Goal: Task Accomplishment & Management: Use online tool/utility

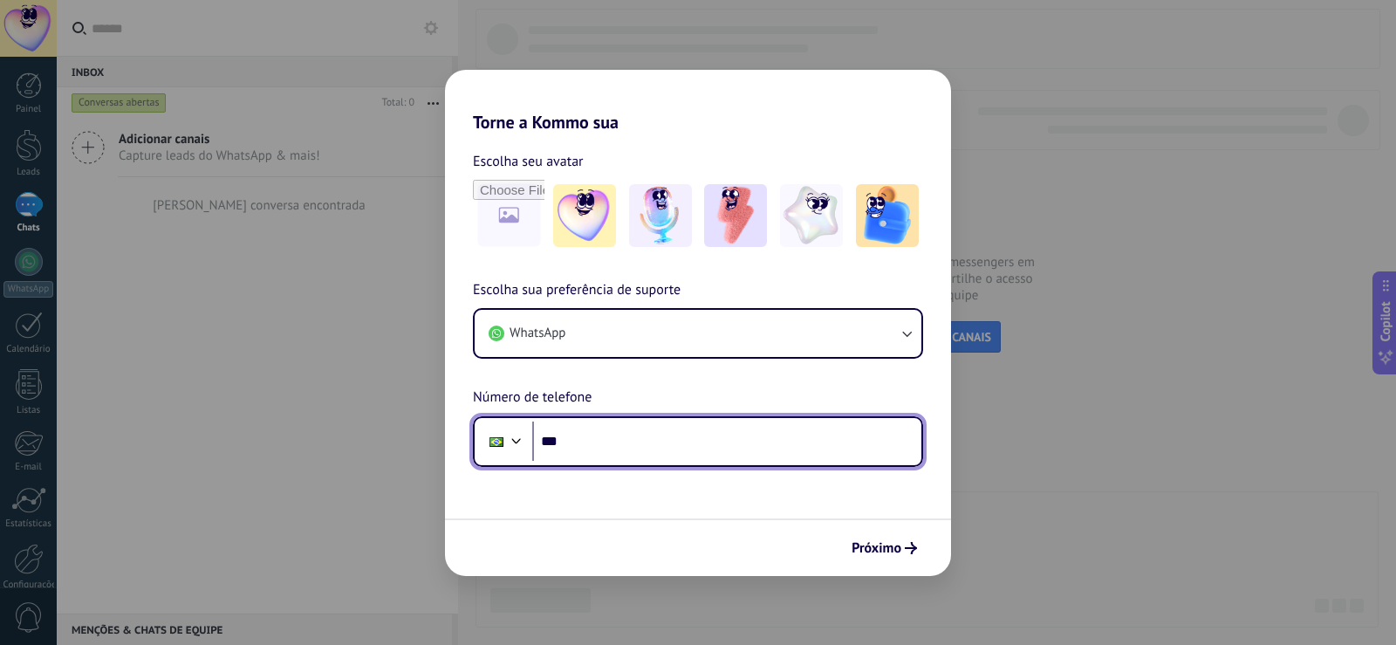
drag, startPoint x: 687, startPoint y: 457, endPoint x: 705, endPoint y: 451, distance: 19.3
click at [687, 457] on input "***" at bounding box center [726, 441] width 389 height 40
type input "**********"
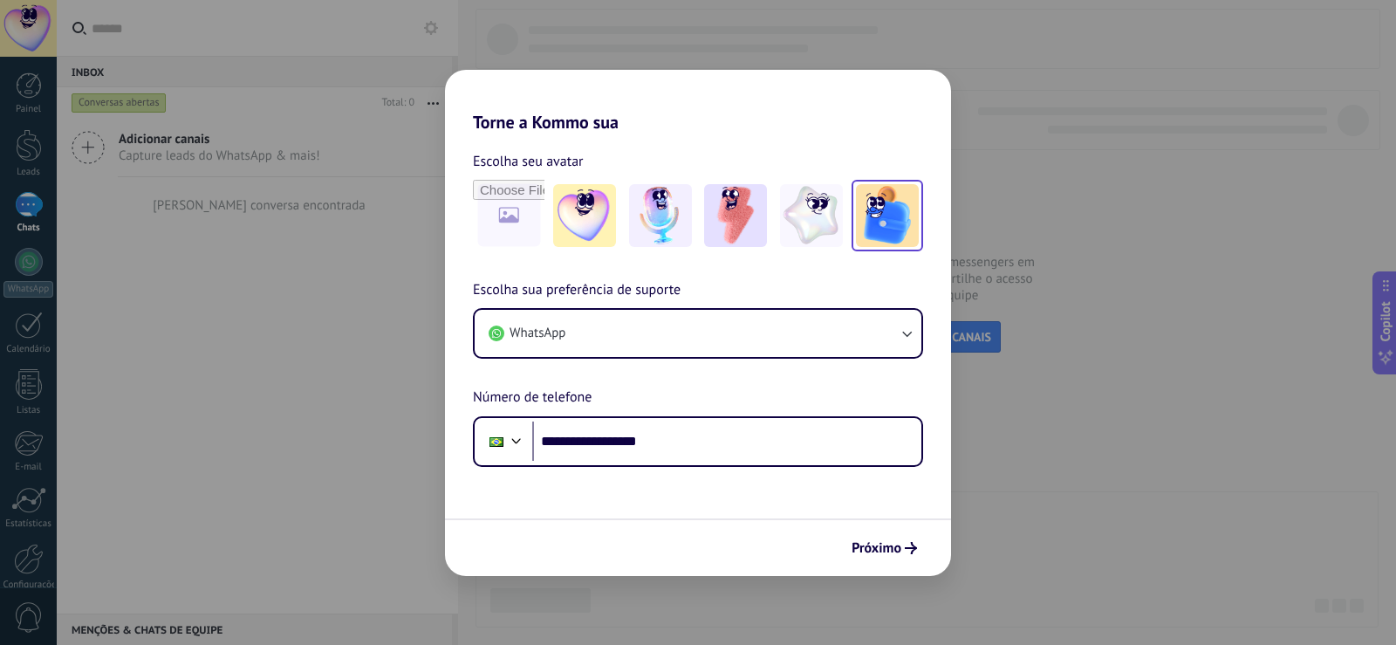
click at [883, 224] on img at bounding box center [887, 215] width 63 height 63
click at [510, 229] on input "file" at bounding box center [509, 215] width 68 height 68
type input "**********"
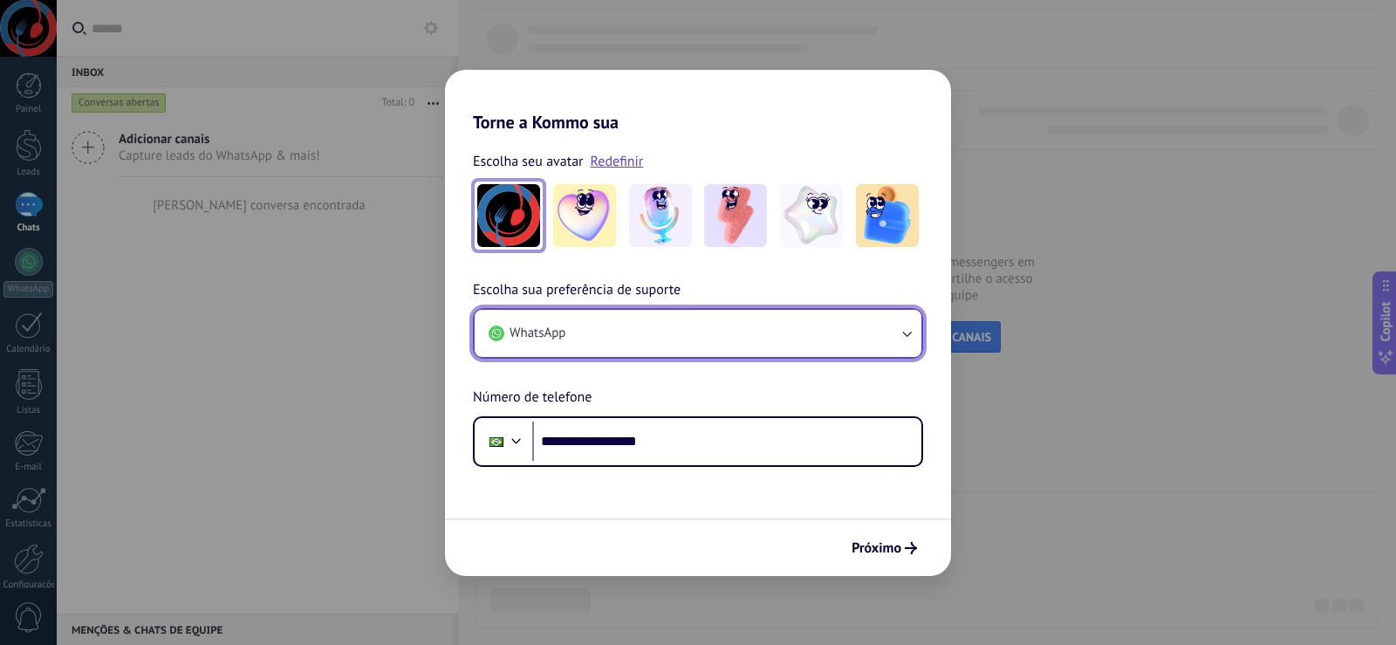
click at [829, 343] on button "WhatsApp" at bounding box center [698, 333] width 447 height 47
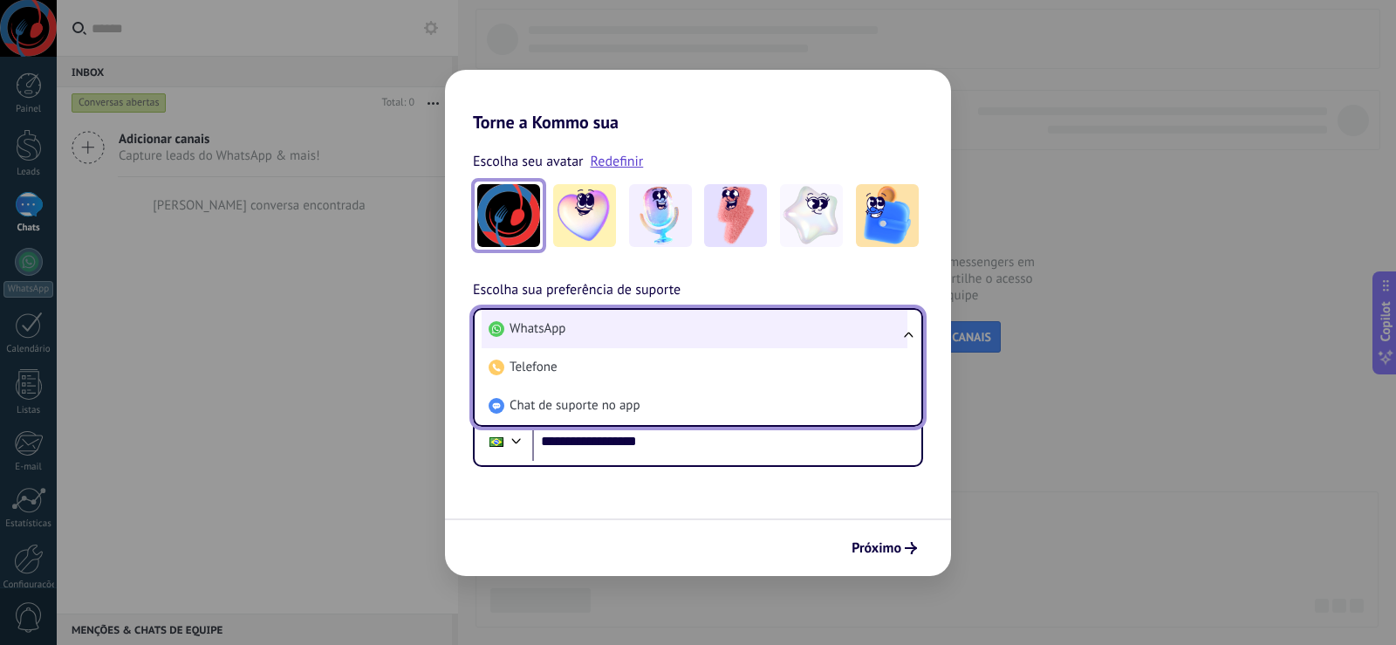
click at [832, 333] on li "WhatsApp" at bounding box center [695, 329] width 426 height 38
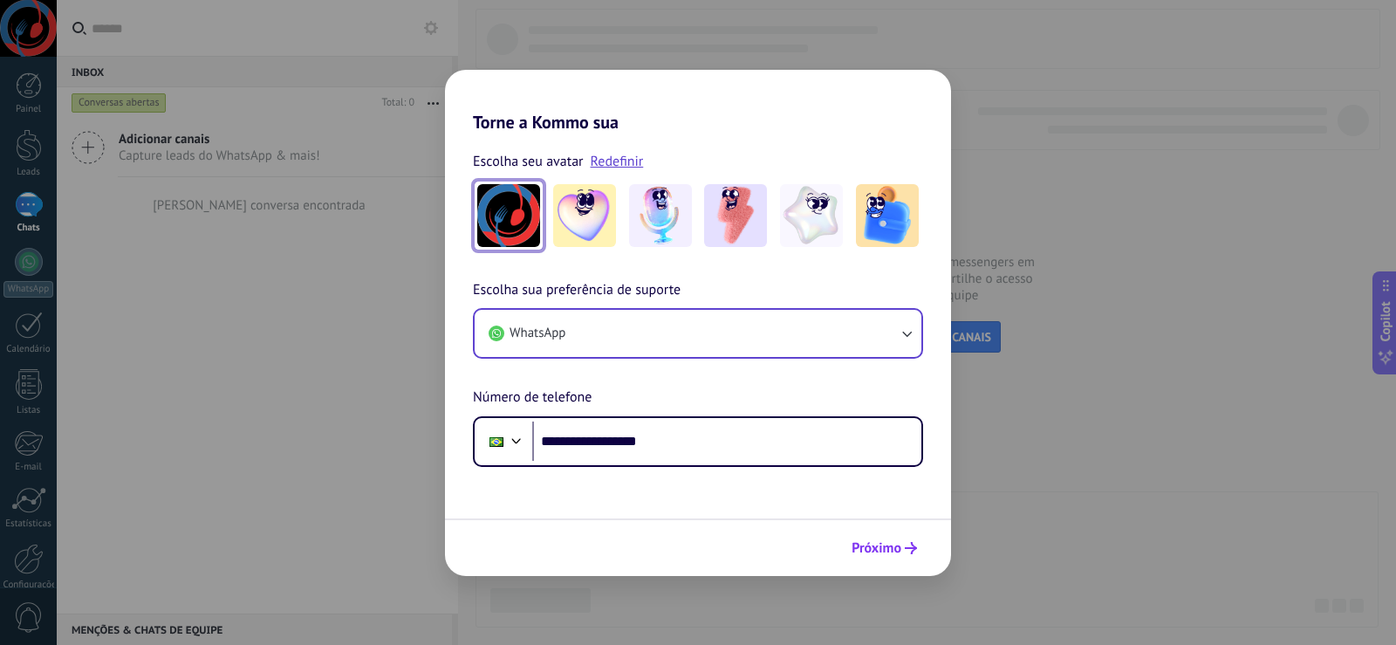
click at [905, 544] on icon "submit" at bounding box center [911, 548] width 12 height 12
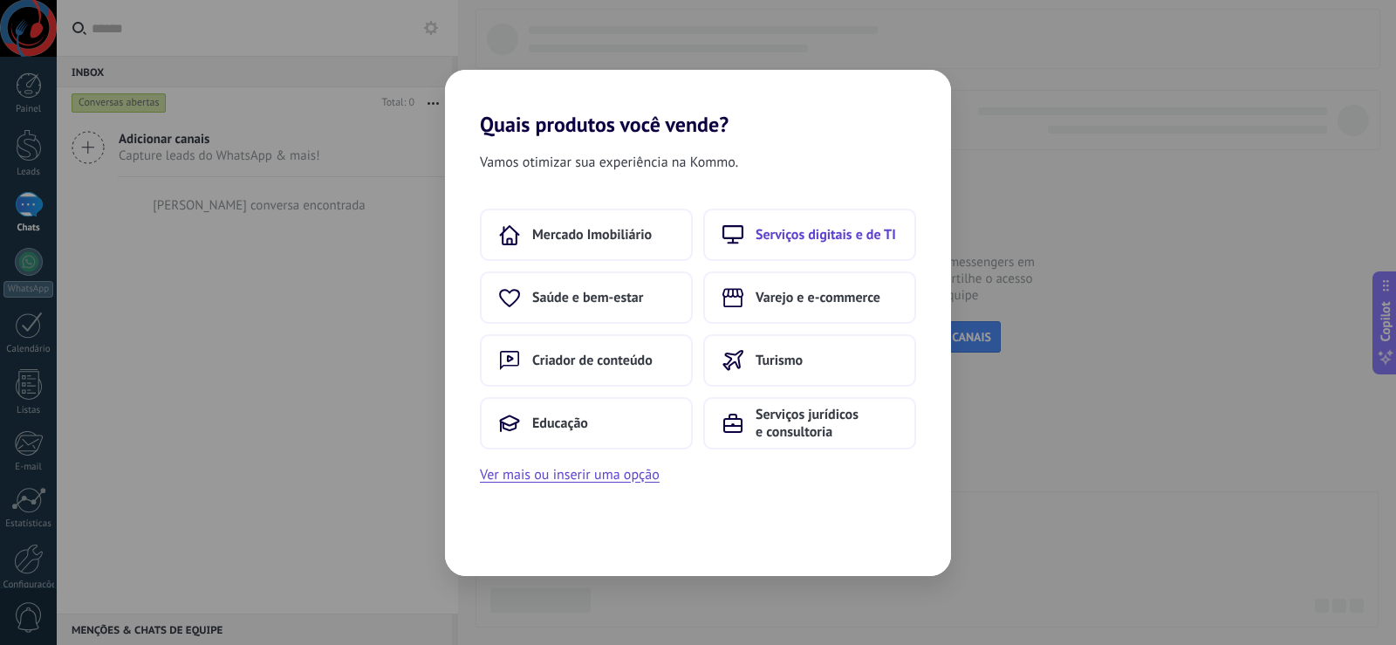
click at [859, 243] on span "Serviços digitais e de TI" at bounding box center [826, 234] width 140 height 17
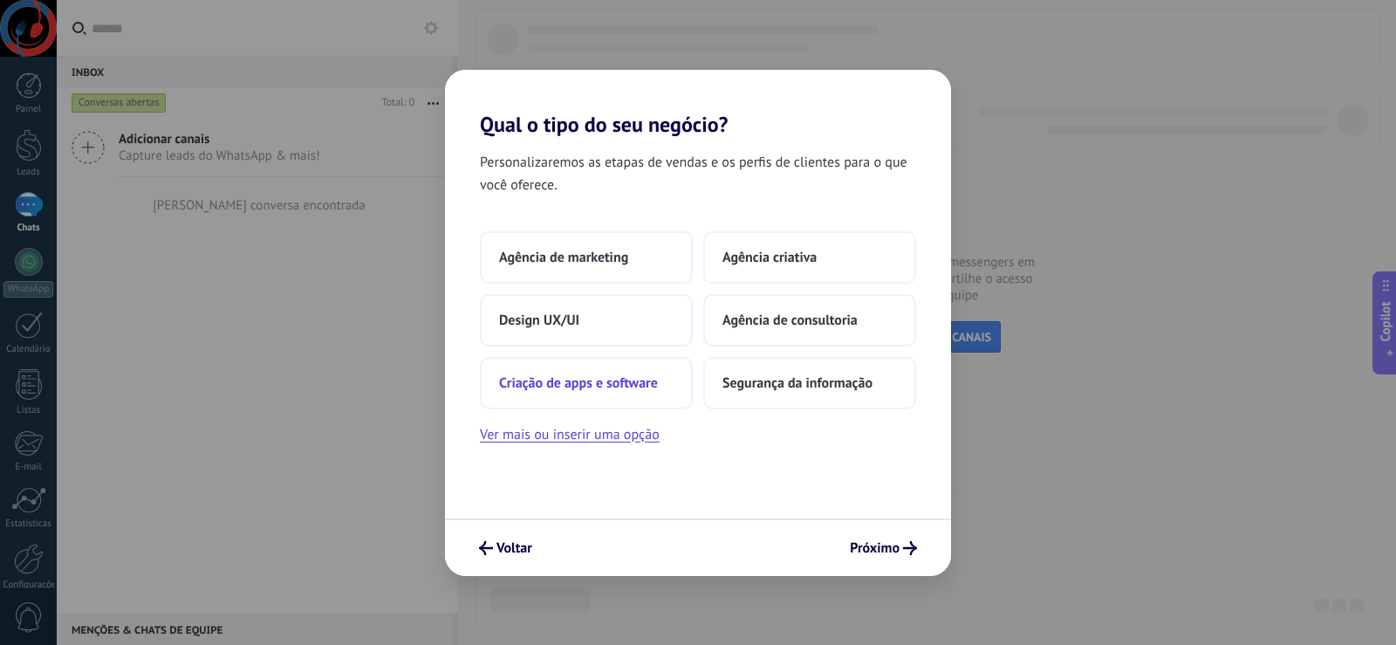
click at [667, 384] on button "Criação de apps e software" at bounding box center [586, 383] width 213 height 52
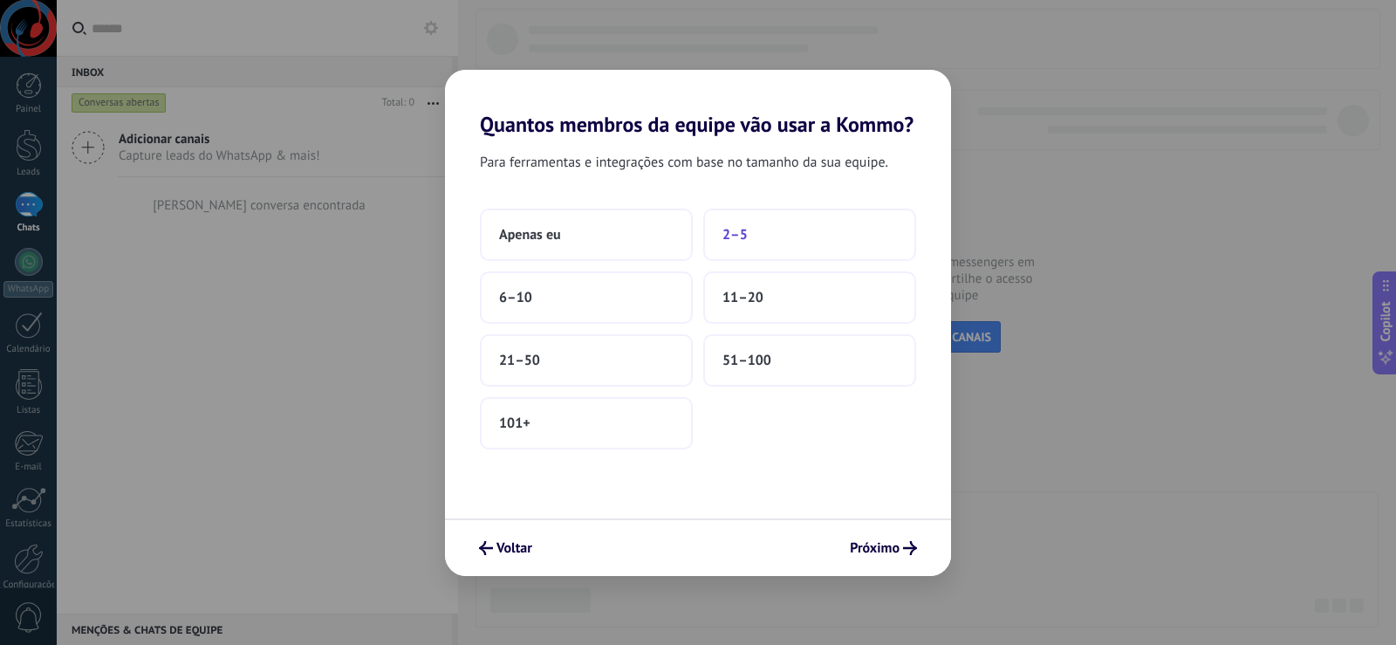
click at [772, 240] on button "2–5" at bounding box center [809, 235] width 213 height 52
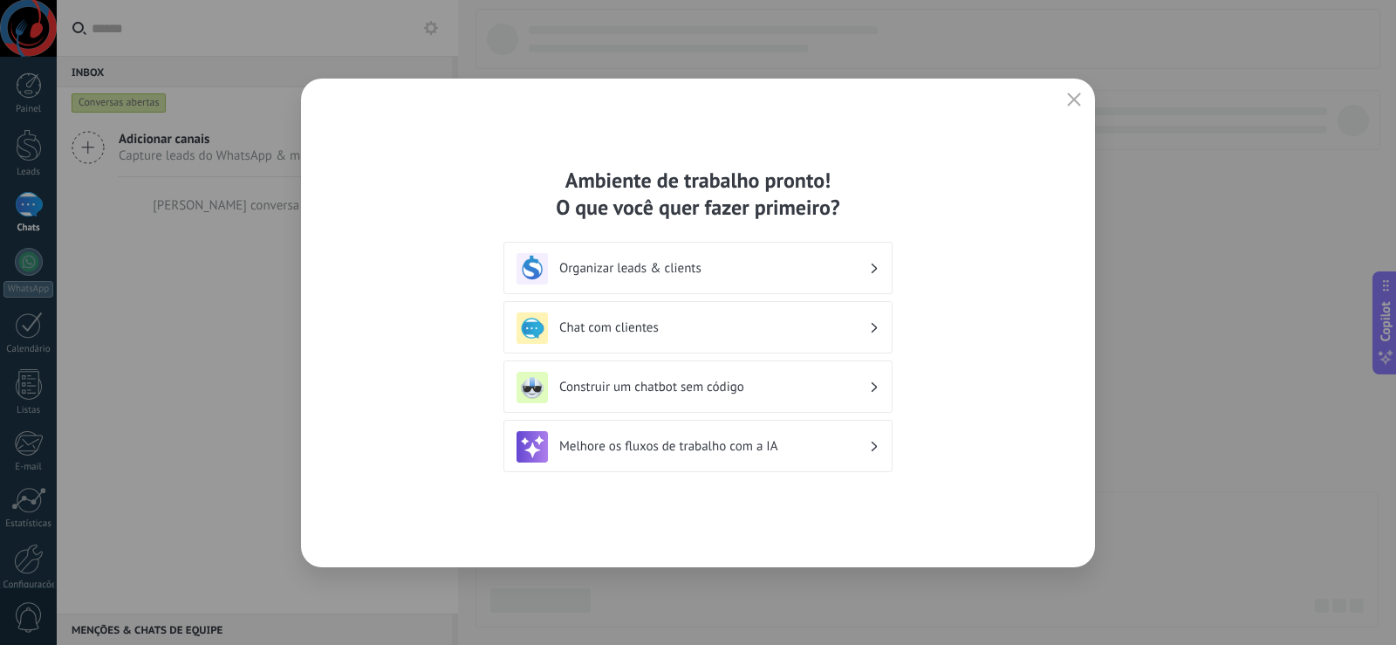
click at [710, 325] on h3 "Chat com clientes" at bounding box center [714, 327] width 310 height 17
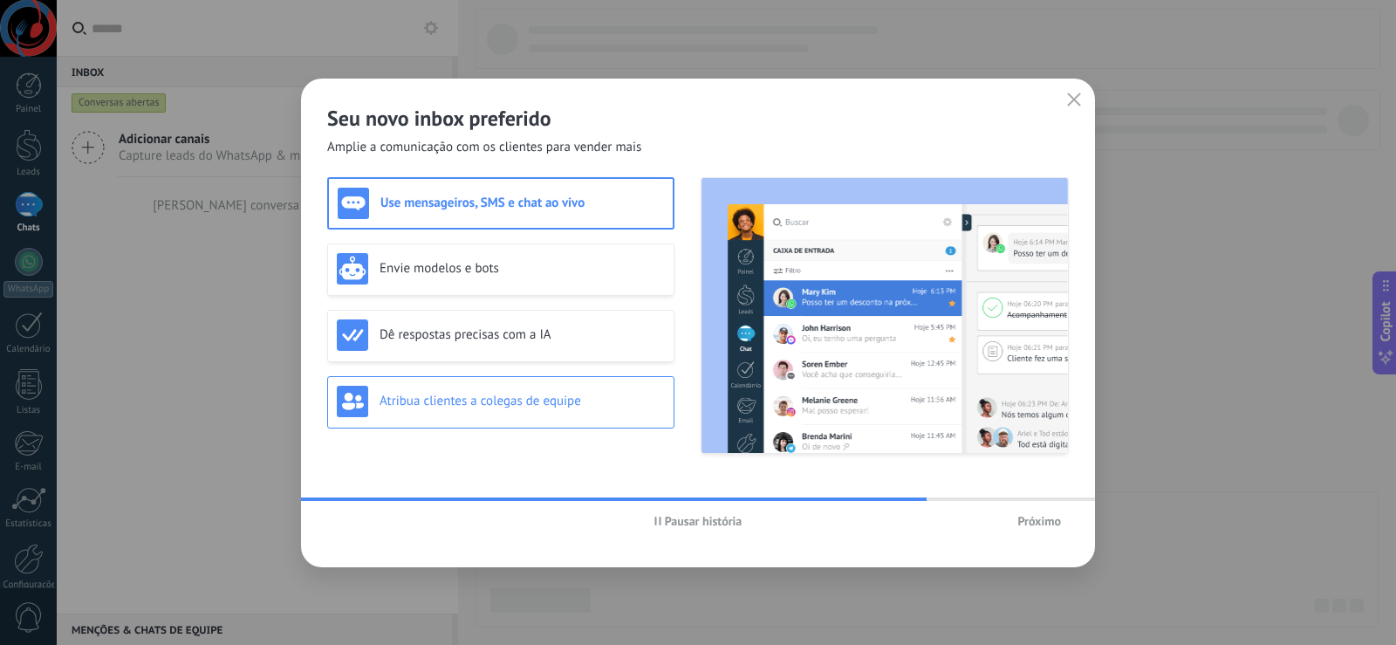
click at [559, 399] on h3 "Atribua clientes a colegas de equipe" at bounding box center [522, 401] width 285 height 17
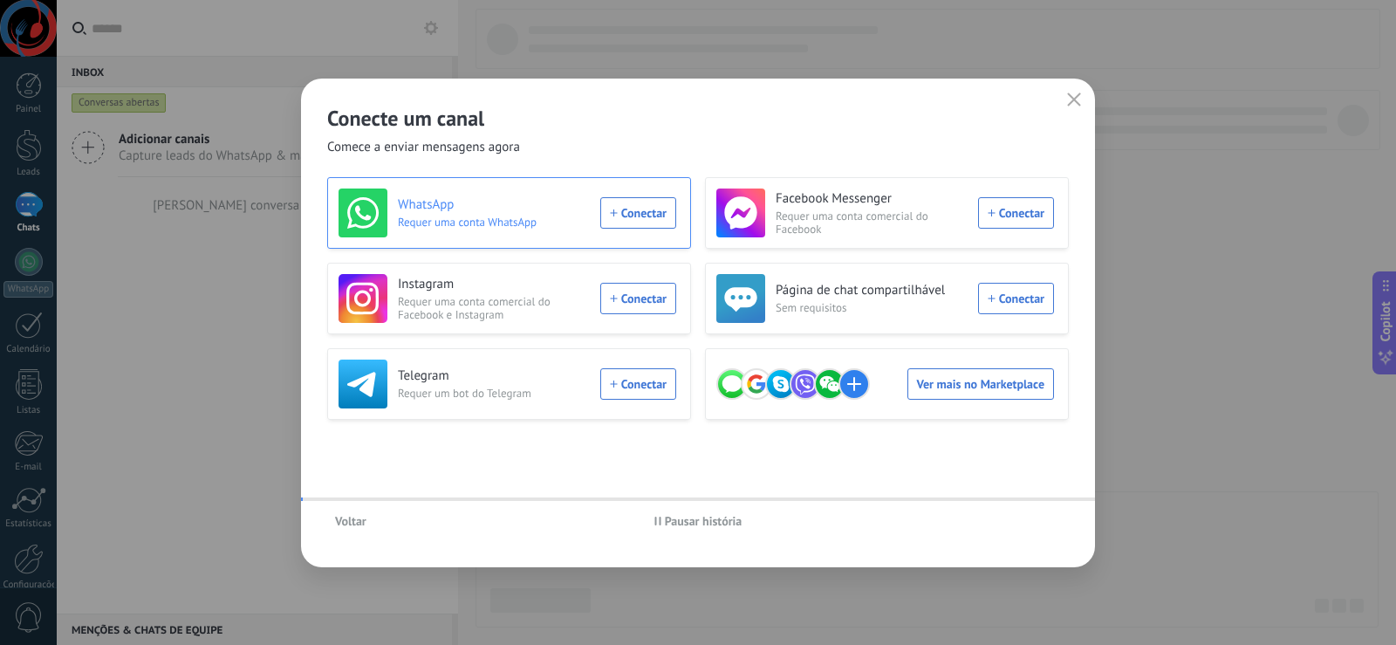
click at [493, 202] on h3 "WhatsApp" at bounding box center [494, 204] width 192 height 17
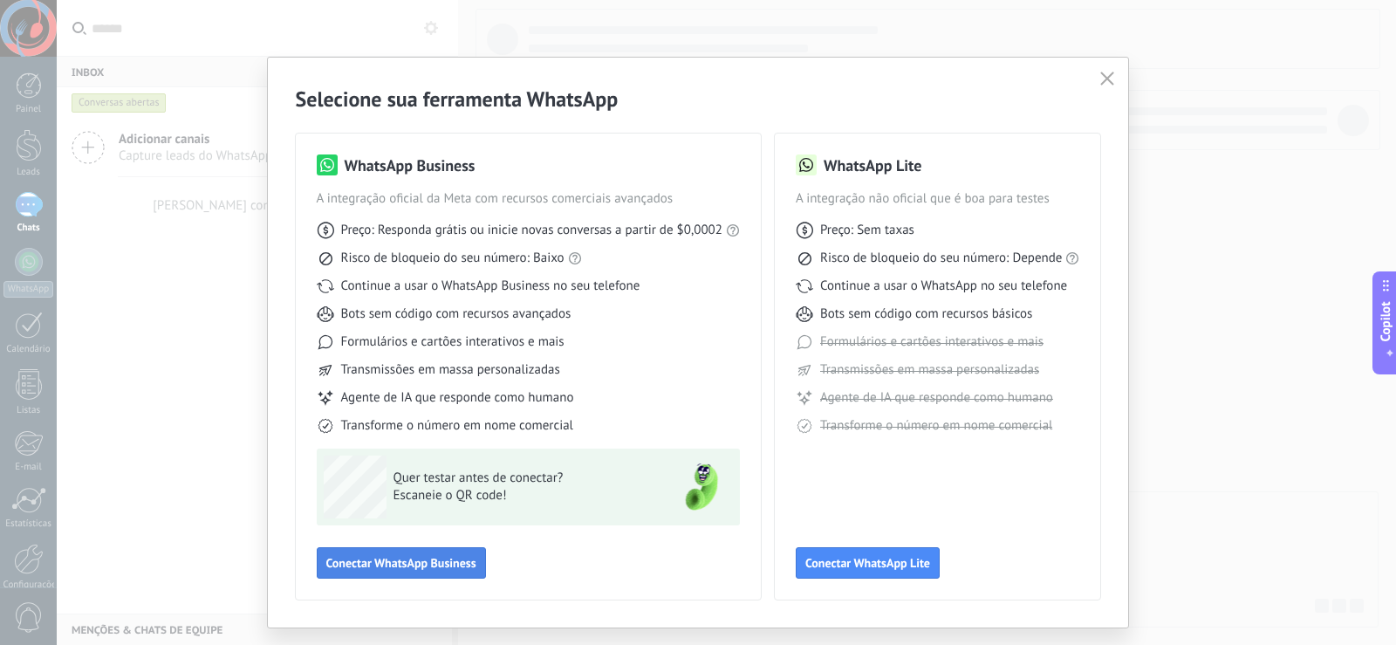
click at [419, 561] on span "Conectar WhatsApp Business" at bounding box center [401, 563] width 150 height 12
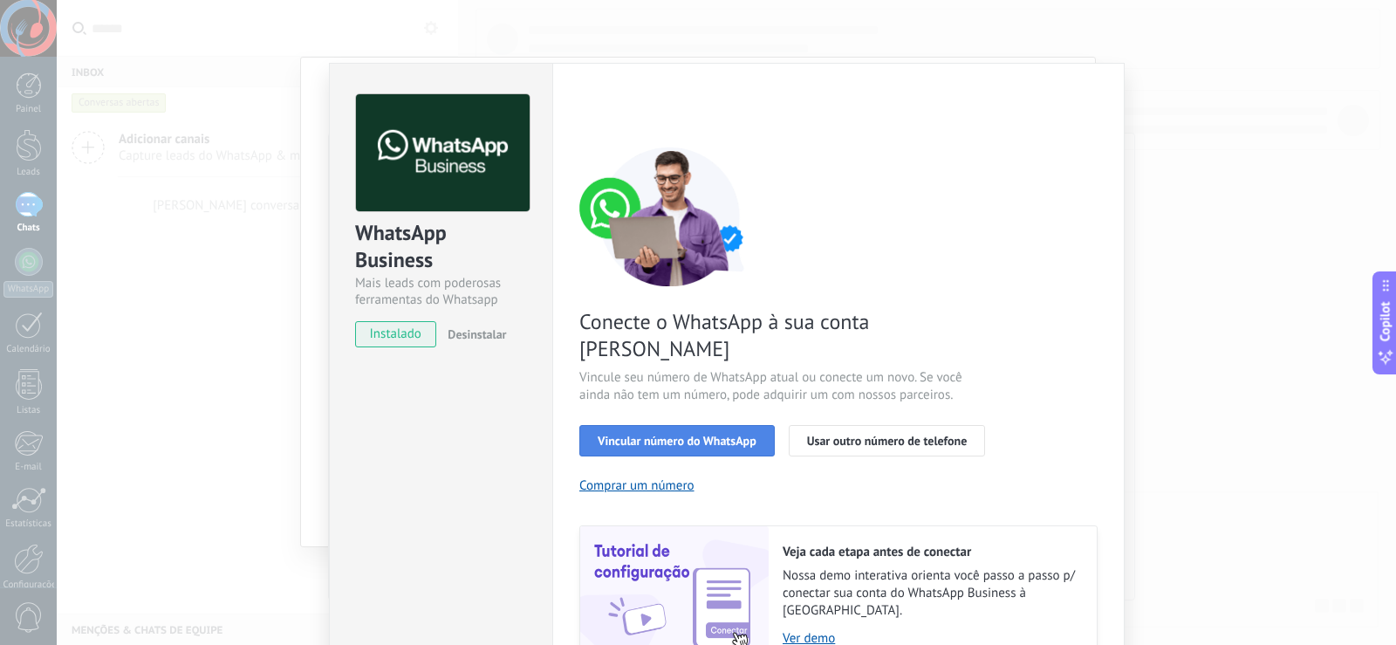
click at [657, 435] on span "Vincular número do WhatsApp" at bounding box center [677, 441] width 159 height 12
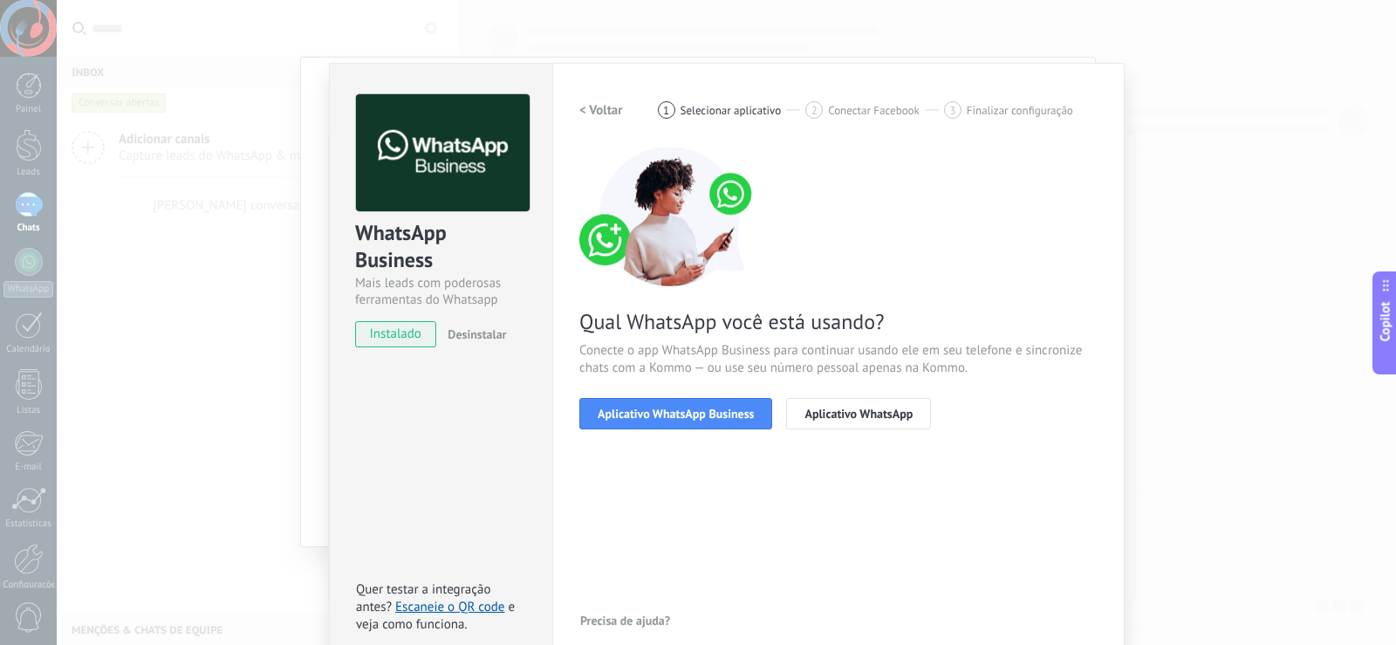
scroll to position [20, 0]
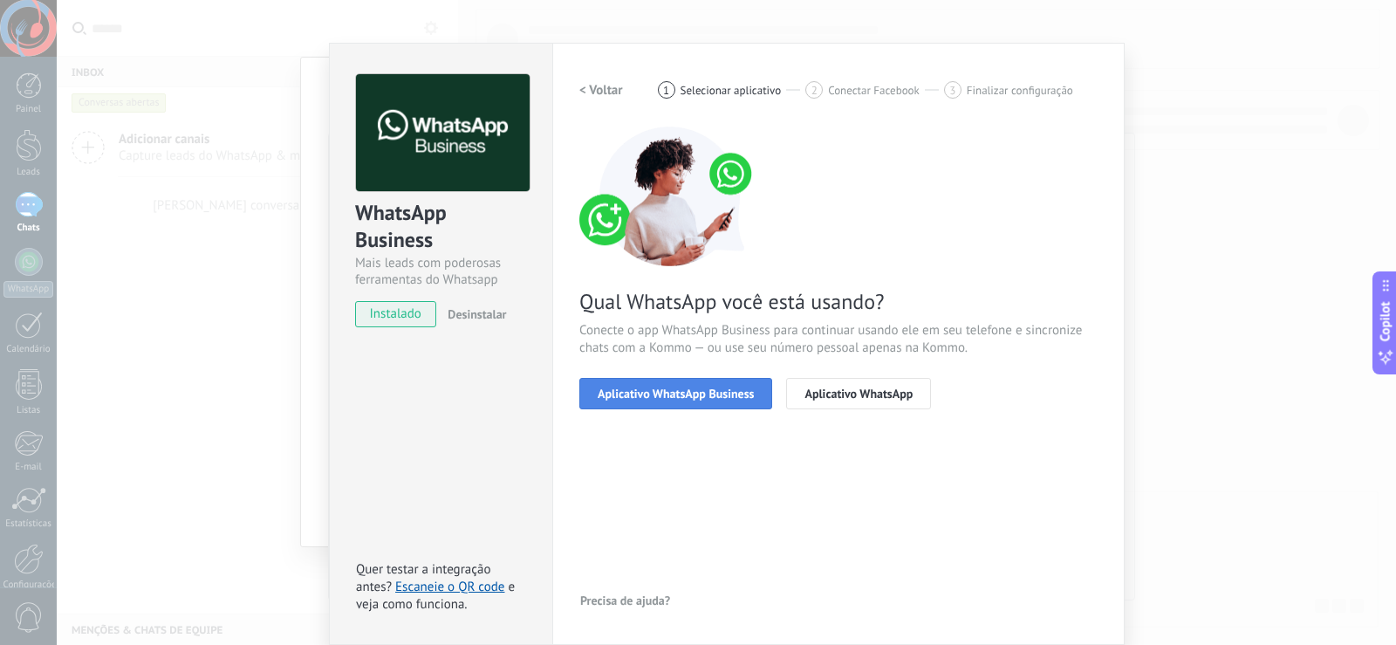
click at [672, 397] on span "Aplicativo WhatsApp Business" at bounding box center [676, 393] width 156 height 12
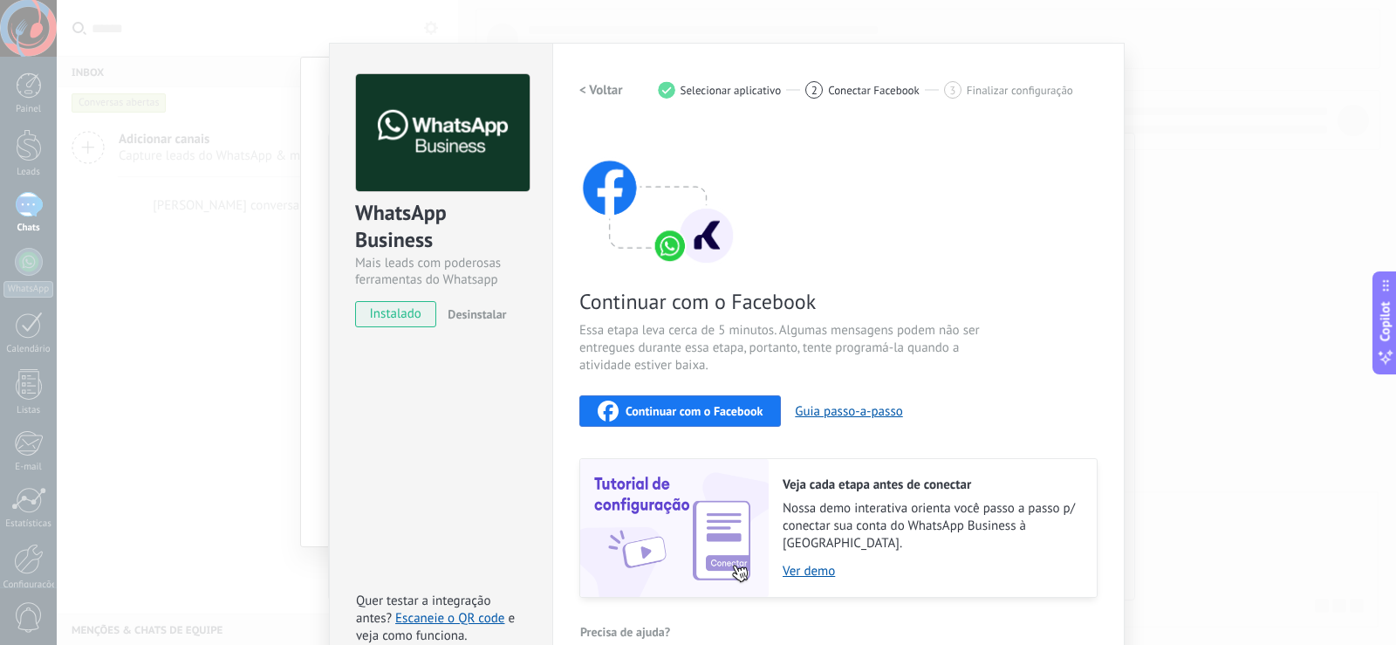
scroll to position [38, 0]
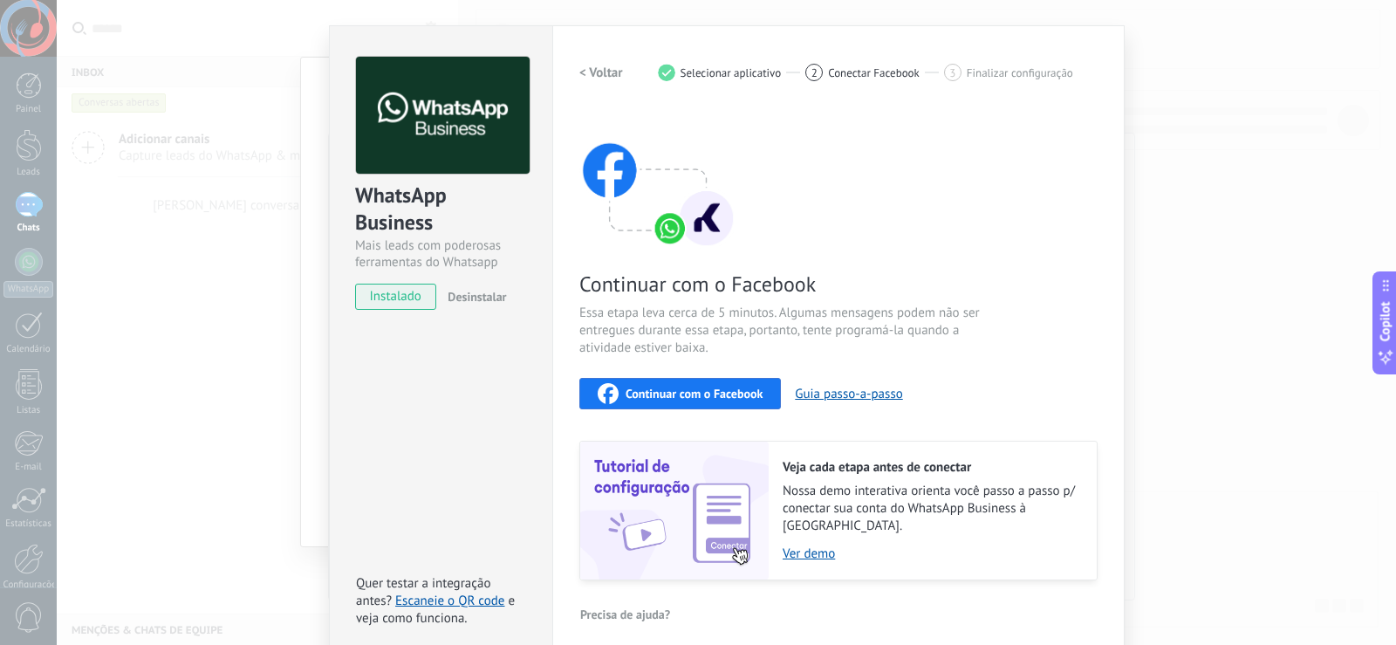
click at [385, 290] on span "instalado" at bounding box center [395, 297] width 79 height 26
click at [598, 76] on h2 "< Voltar" at bounding box center [601, 73] width 44 height 17
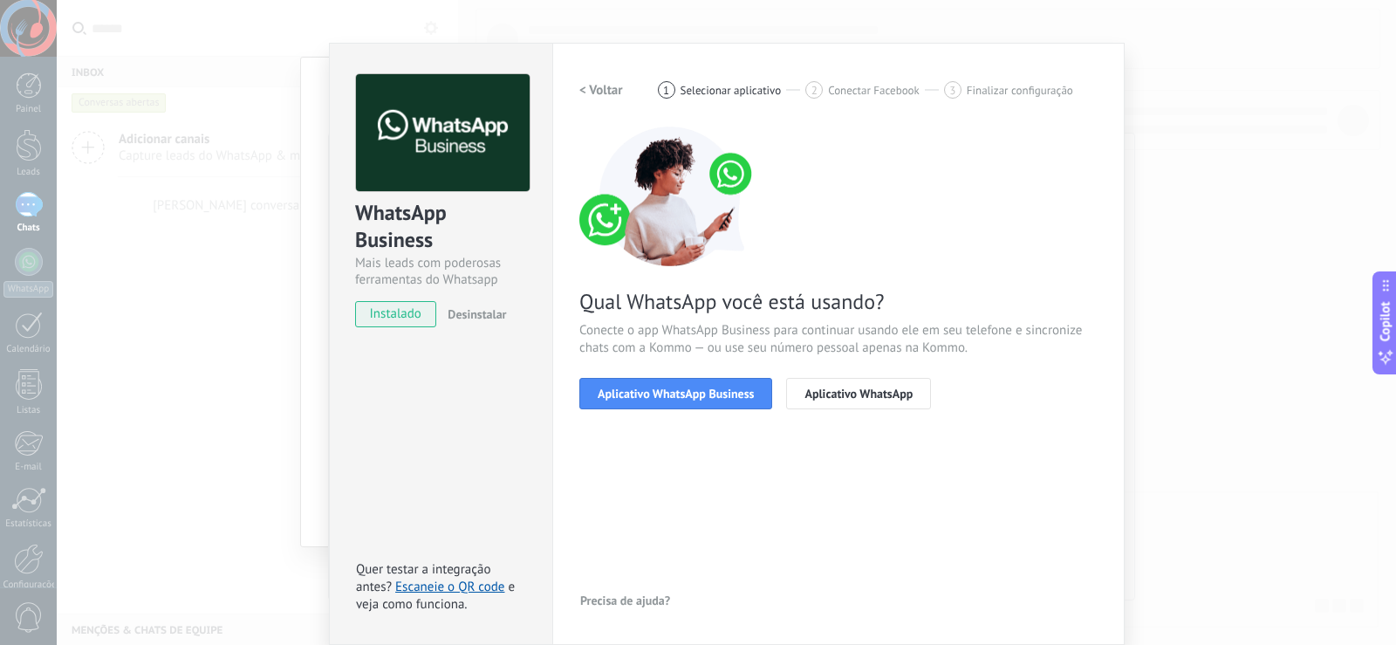
scroll to position [20, 0]
click at [658, 387] on span "Aplicativo WhatsApp Business" at bounding box center [676, 393] width 156 height 12
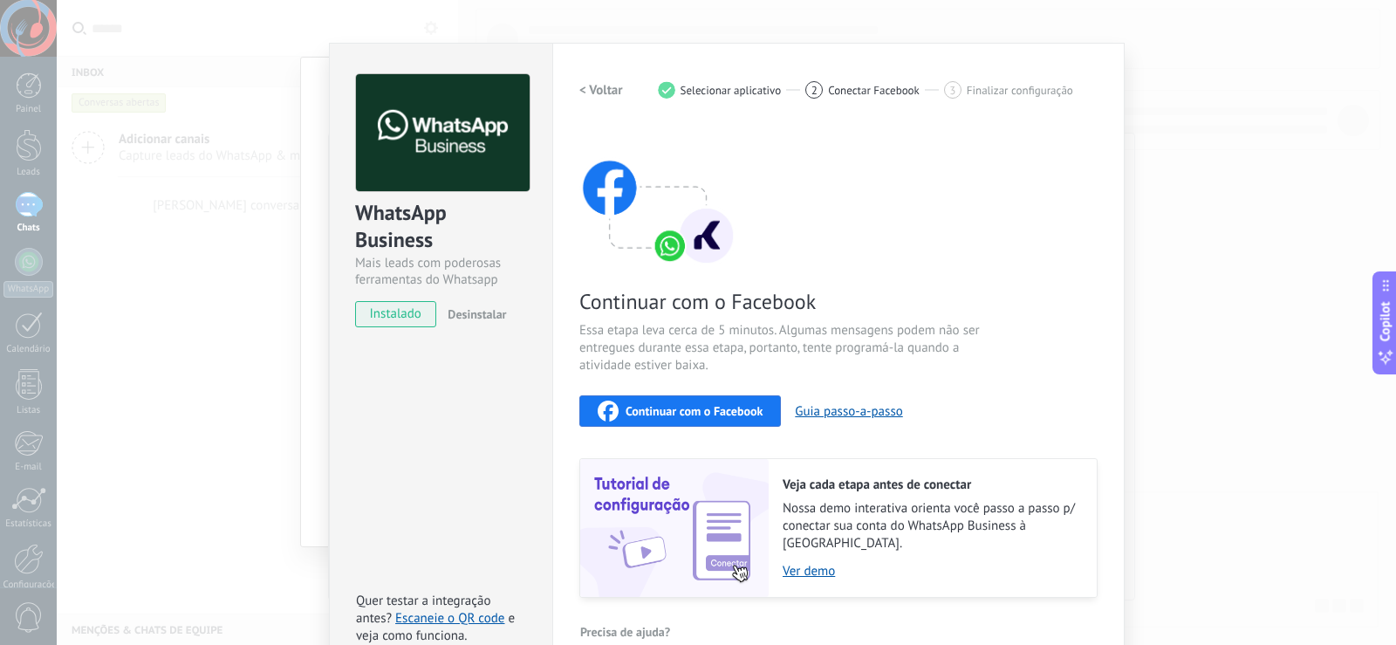
scroll to position [38, 0]
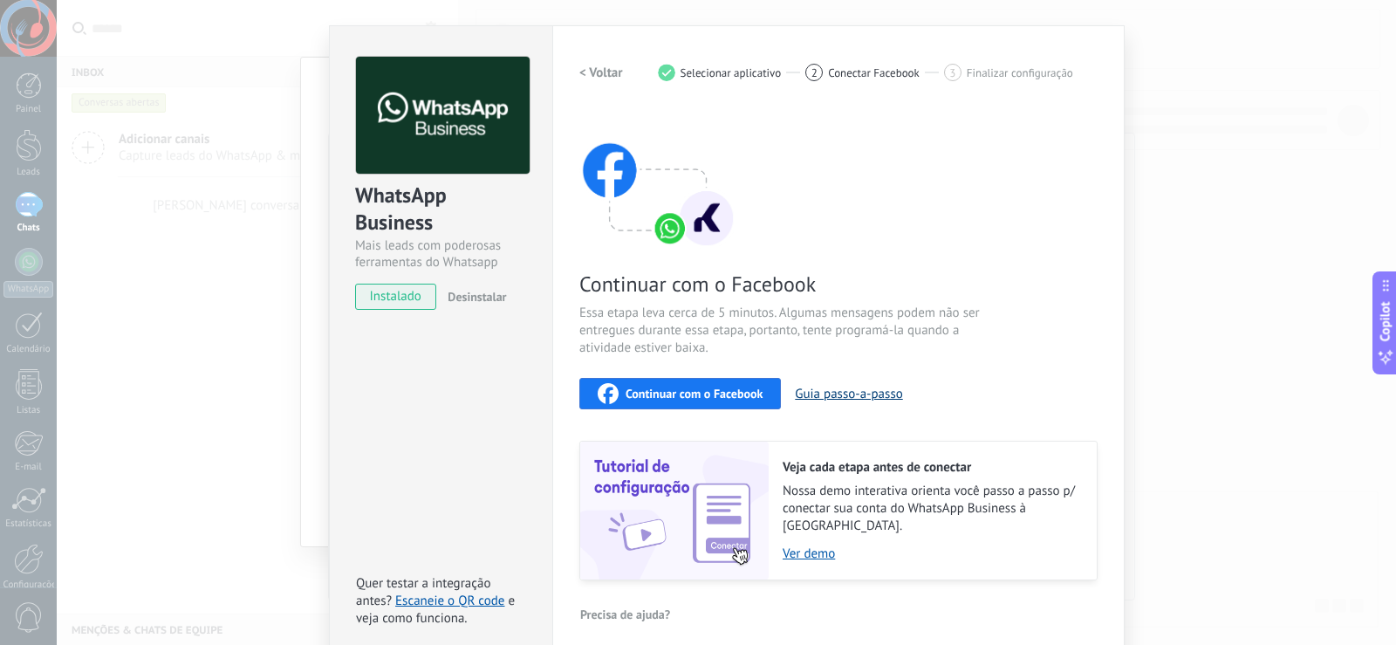
click at [806, 391] on button "Guia passo-a-passo" at bounding box center [848, 394] width 107 height 17
click at [737, 391] on span "Continuar com o Facebook" at bounding box center [694, 393] width 137 height 12
click at [175, 227] on div "WhatsApp Business Mais leads com poderosas ferramentas do Whatsapp instalado De…" at bounding box center [726, 322] width 1339 height 645
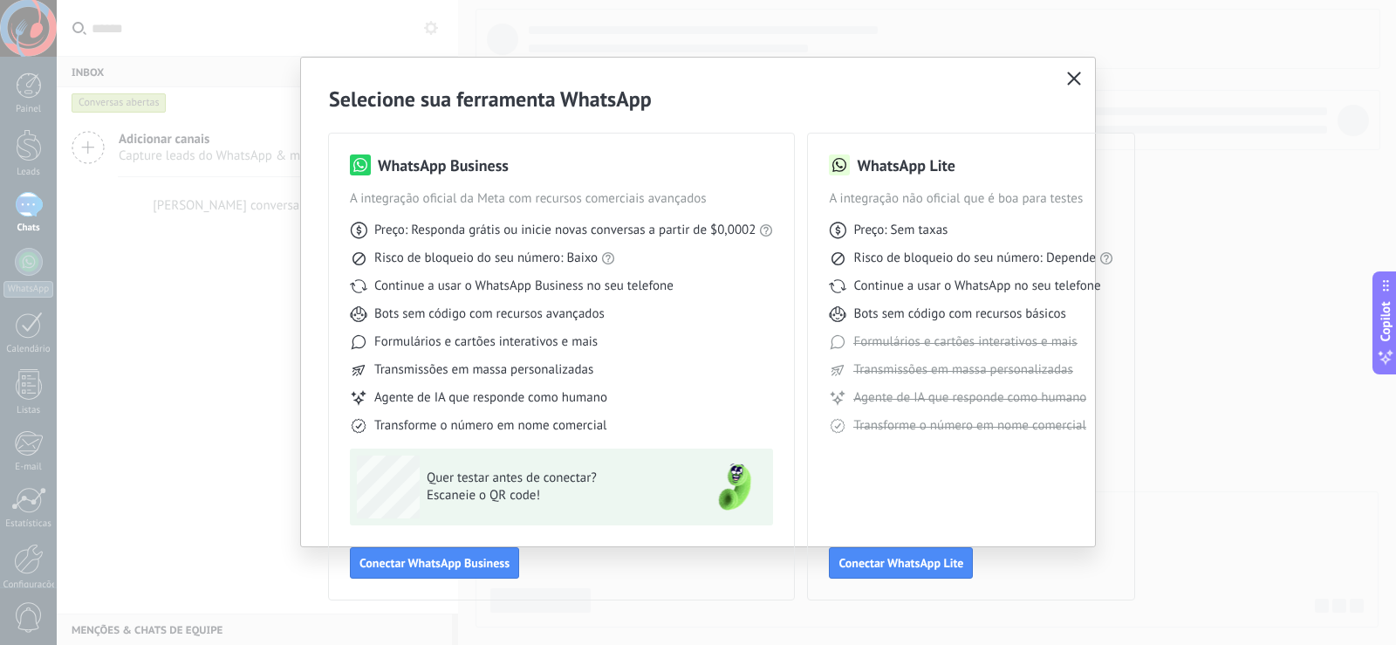
click at [518, 483] on span "Quer testar antes de conectar?" at bounding box center [554, 477] width 255 height 17
drag, startPoint x: 687, startPoint y: 83, endPoint x: 758, endPoint y: 69, distance: 72.9
click at [692, 80] on div "Selecione sua ferramenta WhatsApp WhatsApp Business A integração oficial da Met…" at bounding box center [698, 343] width 794 height 570
drag, startPoint x: 758, startPoint y: 69, endPoint x: 839, endPoint y: 48, distance: 83.8
click at [839, 48] on div "Selecione sua ferramenta WhatsApp WhatsApp Business A integração oficial da Met…" at bounding box center [698, 322] width 1396 height 645
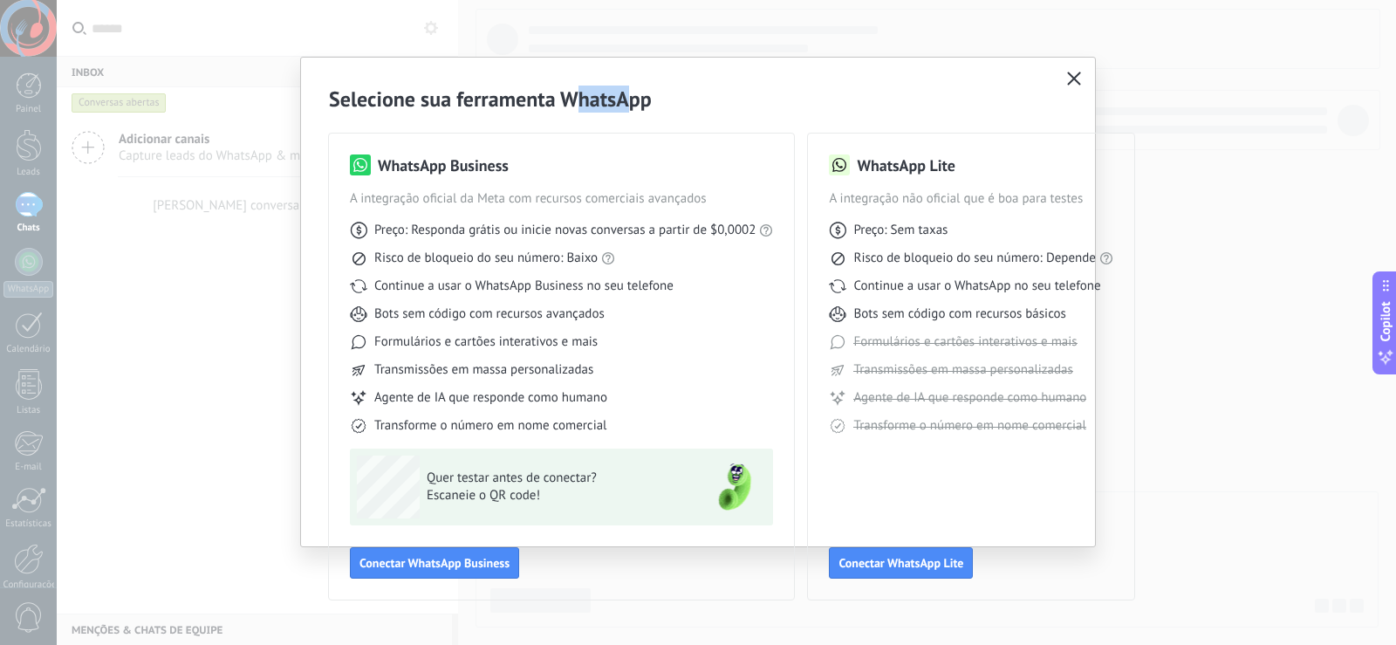
drag, startPoint x: 629, startPoint y: 70, endPoint x: 581, endPoint y: 19, distance: 69.7
click at [581, 19] on div "Selecione sua ferramenta WhatsApp WhatsApp Business A integração oficial da Met…" at bounding box center [698, 322] width 1396 height 645
drag, startPoint x: 711, startPoint y: 70, endPoint x: 584, endPoint y: 59, distance: 127.8
click at [584, 59] on div "Selecione sua ferramenta WhatsApp WhatsApp Business A integração oficial da Met…" at bounding box center [698, 343] width 794 height 570
click at [1079, 81] on icon "button" at bounding box center [1074, 79] width 14 height 14
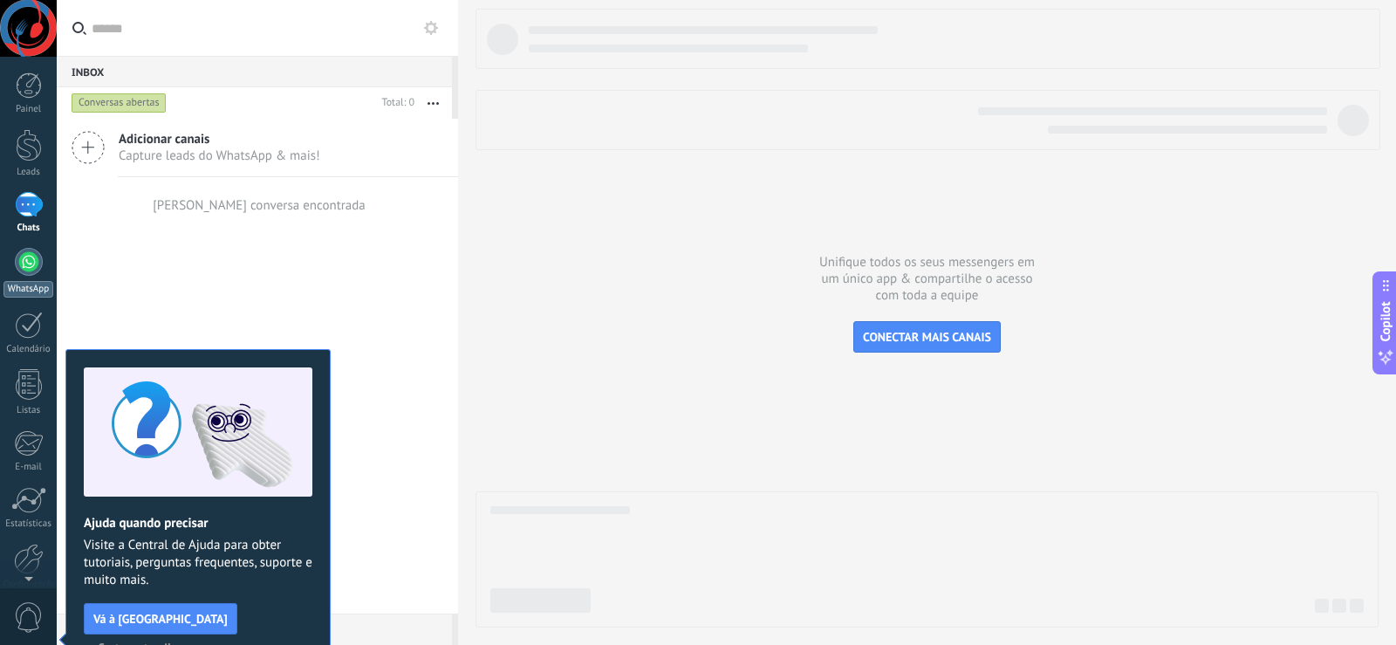
click at [28, 269] on div at bounding box center [29, 262] width 28 height 28
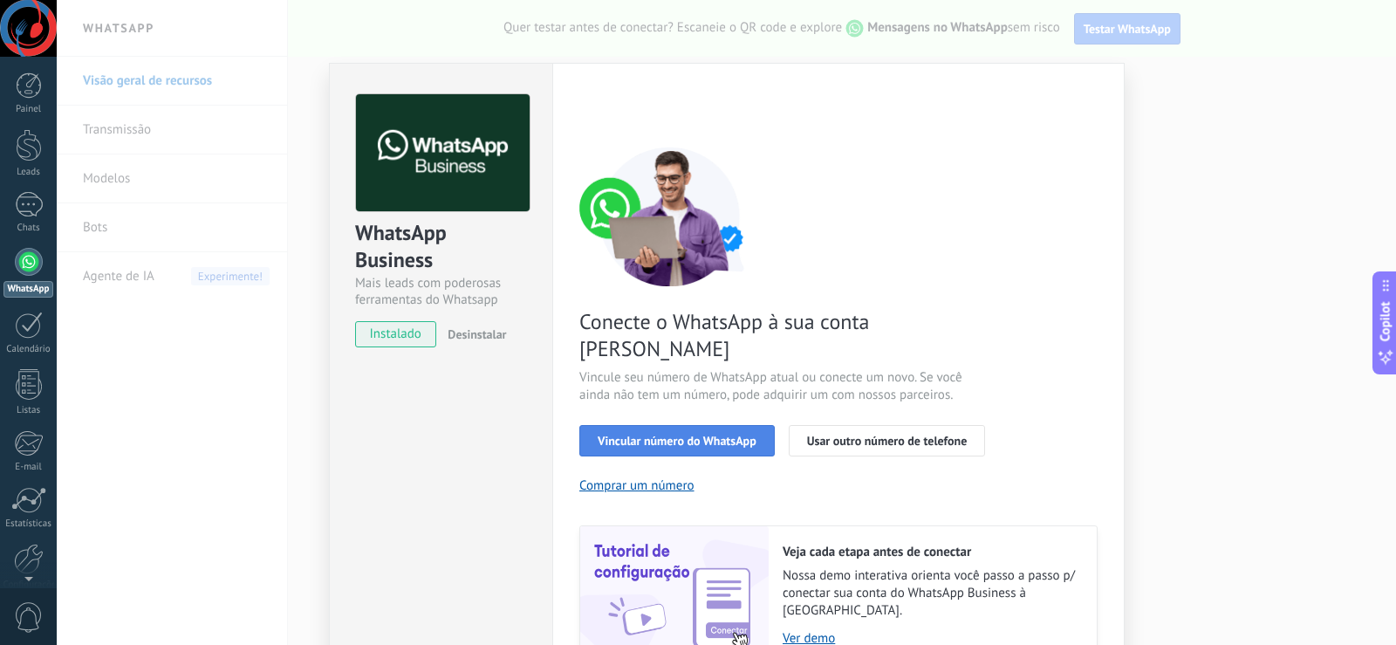
click at [682, 425] on button "Vincular número do WhatsApp" at bounding box center [676, 440] width 195 height 31
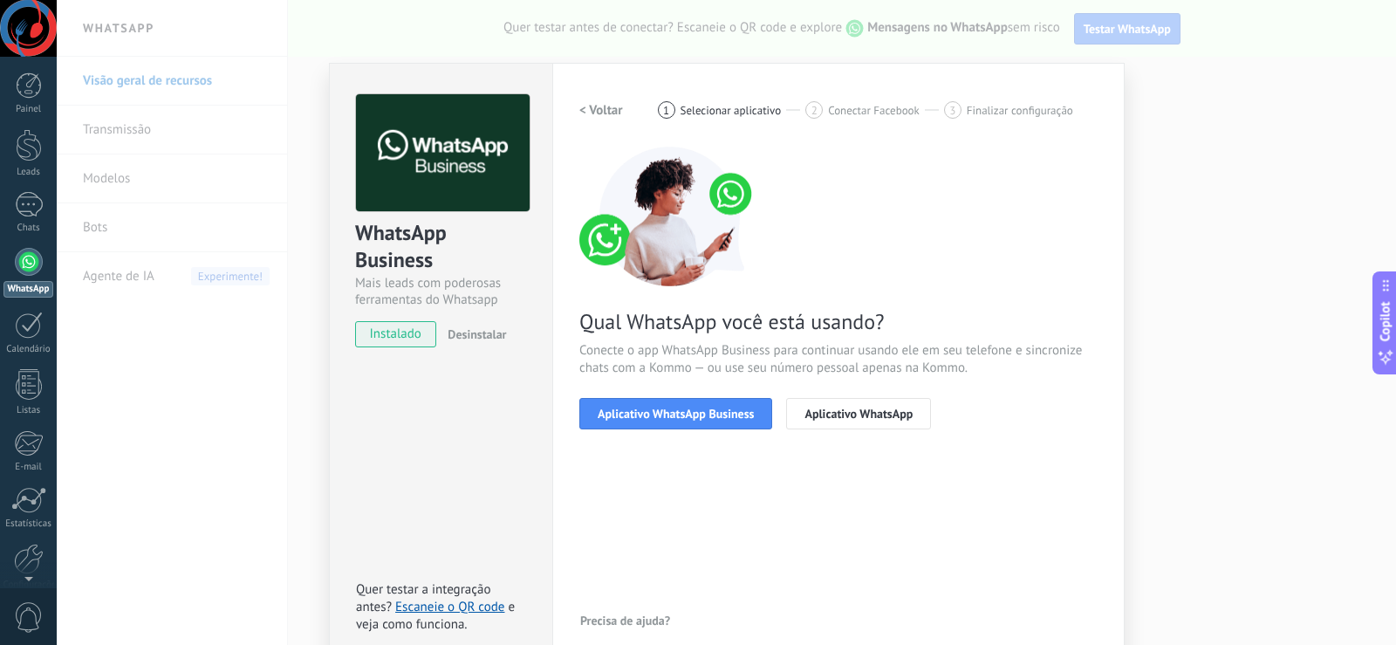
click at [682, 405] on button "Aplicativo WhatsApp Business" at bounding box center [675, 413] width 193 height 31
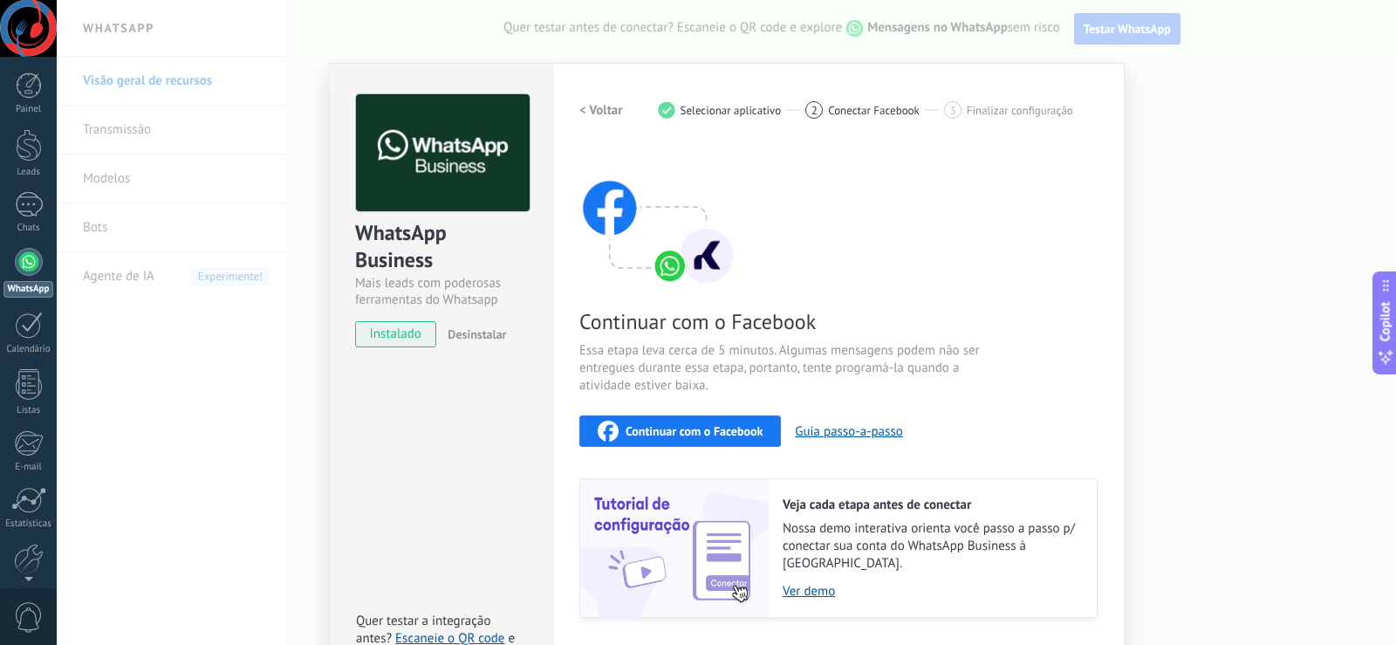
click at [685, 420] on button "Continuar com o Facebook" at bounding box center [680, 430] width 202 height 31
